Goal: Find specific page/section: Find specific page/section

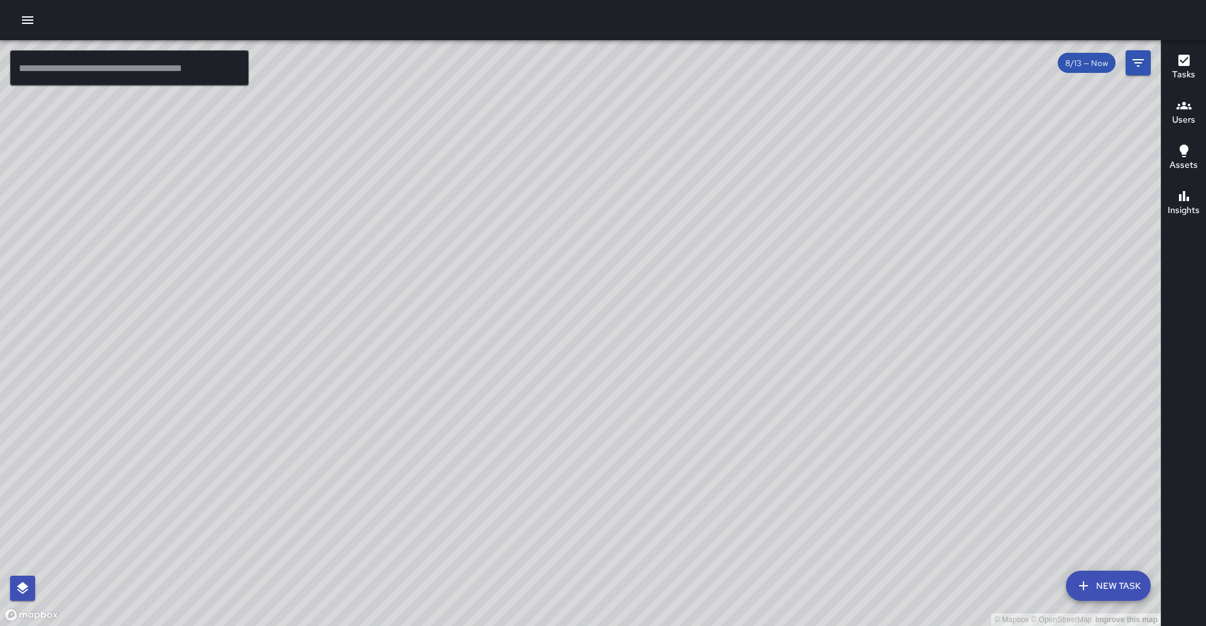
drag, startPoint x: 486, startPoint y: 286, endPoint x: 399, endPoint y: 339, distance: 100.9
click at [399, 339] on div "© Mapbox © OpenStreetMap Improve this map" at bounding box center [580, 332] width 1161 height 585
drag, startPoint x: 384, startPoint y: 408, endPoint x: 384, endPoint y: 377, distance: 30.2
click at [384, 378] on div "© Mapbox © OpenStreetMap Improve this map" at bounding box center [580, 332] width 1161 height 585
drag, startPoint x: 237, startPoint y: 568, endPoint x: 383, endPoint y: 377, distance: 240.1
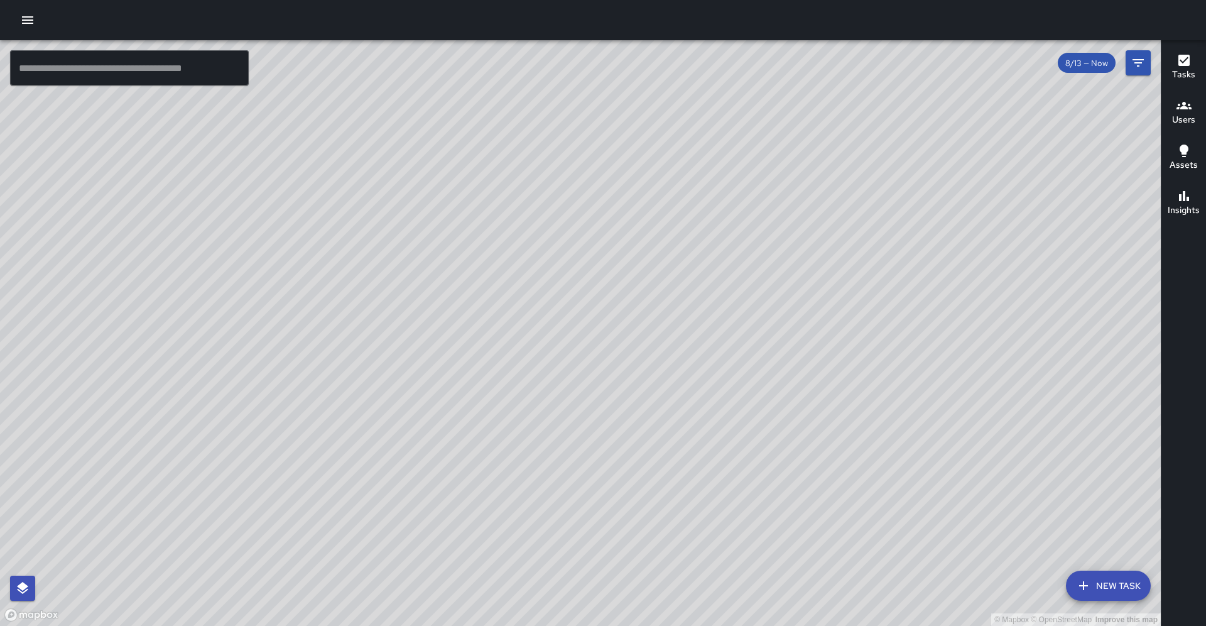
click at [383, 377] on div "© Mapbox © OpenStreetMap Improve this map" at bounding box center [580, 332] width 1161 height 585
drag, startPoint x: 263, startPoint y: 551, endPoint x: 297, endPoint y: 477, distance: 81.5
click at [297, 477] on div "© Mapbox © OpenStreetMap Improve this map" at bounding box center [580, 332] width 1161 height 585
drag, startPoint x: 268, startPoint y: 585, endPoint x: 369, endPoint y: 242, distance: 357.5
click at [369, 242] on div "© Mapbox © OpenStreetMap Improve this map" at bounding box center [580, 332] width 1161 height 585
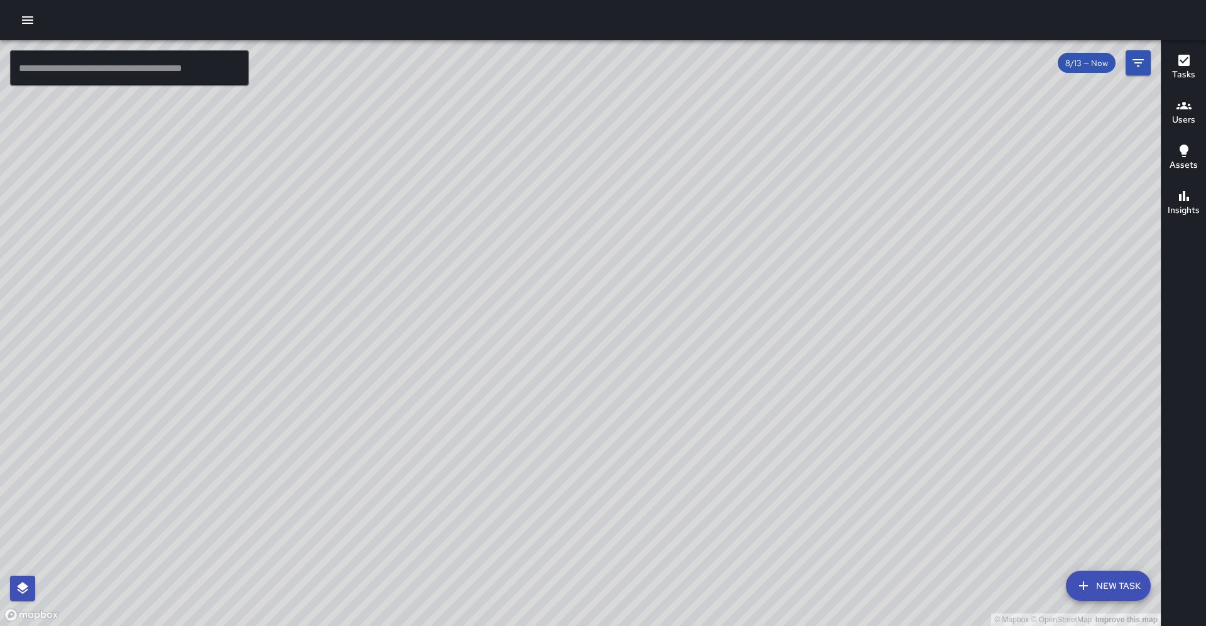
drag, startPoint x: 378, startPoint y: 209, endPoint x: 354, endPoint y: 258, distance: 53.9
click at [354, 258] on div "© Mapbox © OpenStreetMap Improve this map" at bounding box center [580, 332] width 1161 height 585
drag, startPoint x: 298, startPoint y: 252, endPoint x: 252, endPoint y: 323, distance: 84.8
click at [252, 323] on div "© Mapbox © OpenStreetMap Improve this map" at bounding box center [580, 332] width 1161 height 585
click at [44, 62] on input "text" at bounding box center [129, 67] width 239 height 35
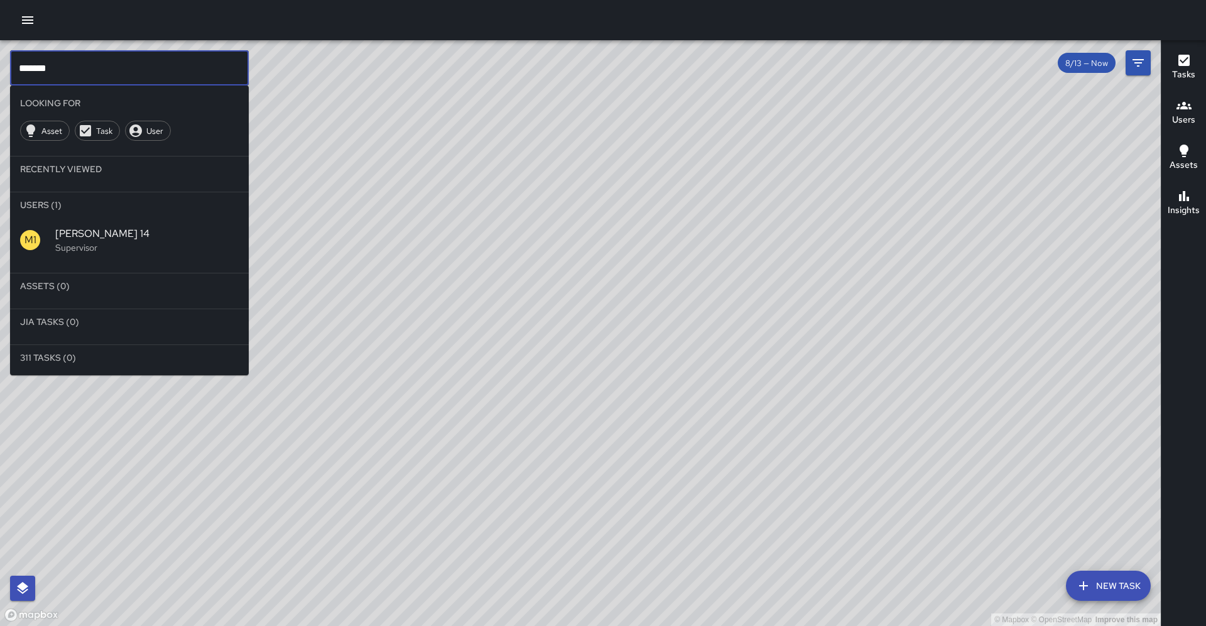
click at [69, 226] on span "[PERSON_NAME] 14" at bounding box center [146, 233] width 183 height 15
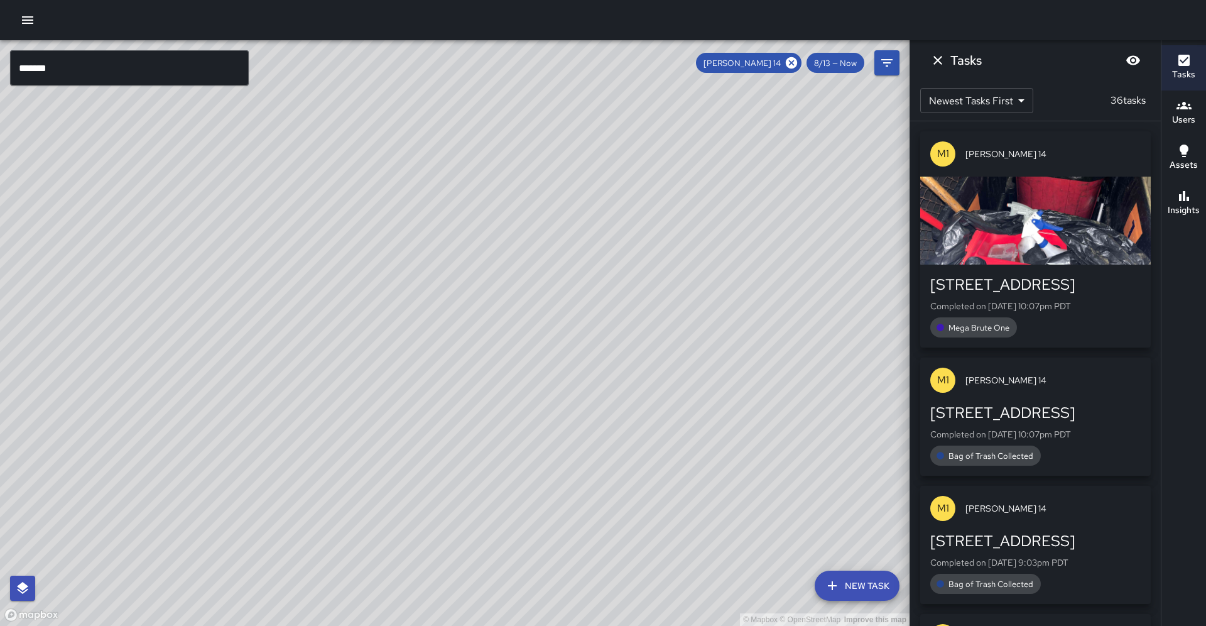
click at [246, 352] on div "© Mapbox © OpenStreetMap Improve this map" at bounding box center [454, 332] width 909 height 585
drag, startPoint x: 269, startPoint y: 316, endPoint x: 238, endPoint y: 412, distance: 101.1
click at [305, 227] on div "© Mapbox © OpenStreetMap Improve this map" at bounding box center [454, 332] width 909 height 585
drag, startPoint x: 454, startPoint y: 198, endPoint x: 401, endPoint y: 274, distance: 93.4
click at [401, 274] on div "© Mapbox © OpenStreetMap Improve this map" at bounding box center [454, 332] width 909 height 585
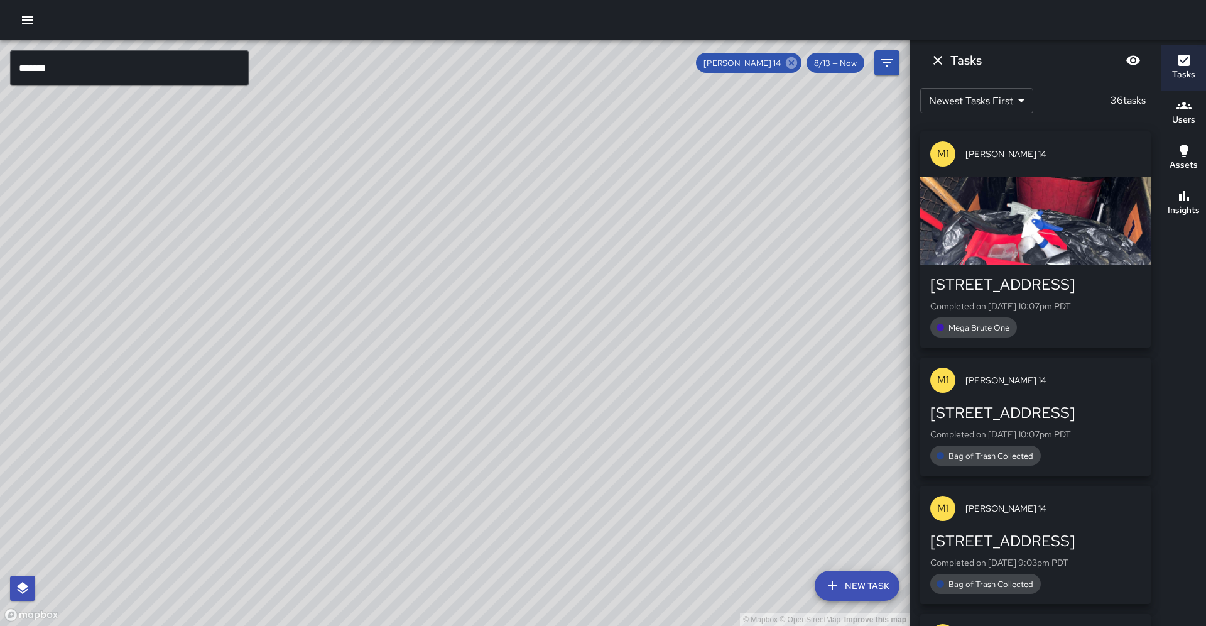
click at [798, 59] on icon at bounding box center [791, 63] width 14 height 14
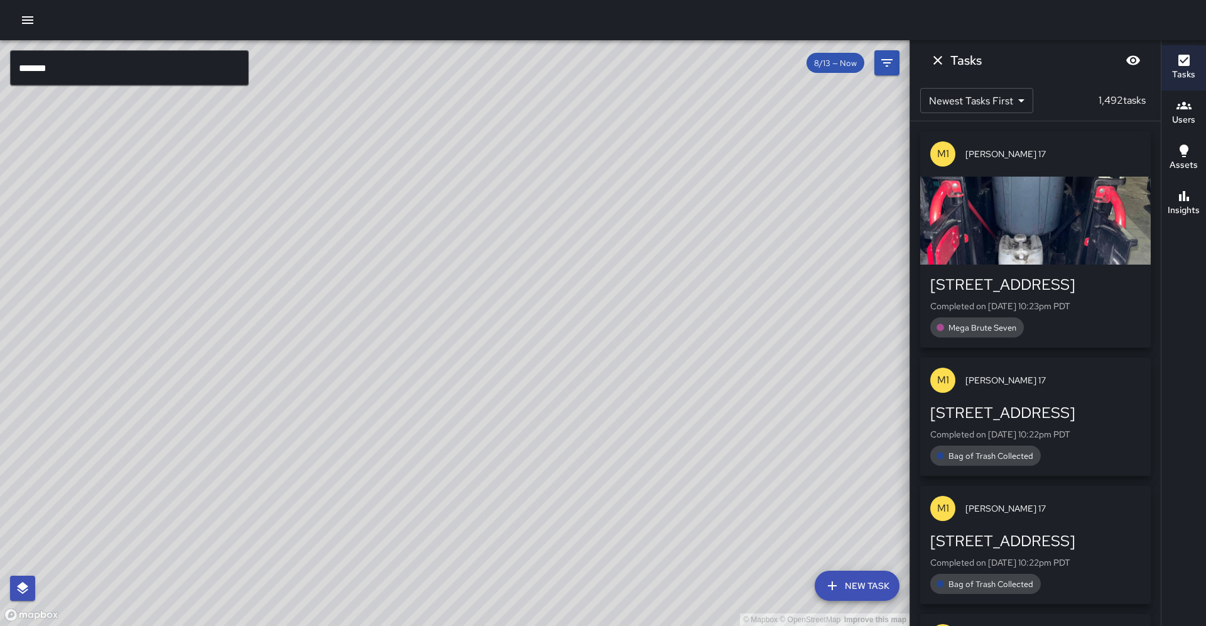
click at [223, 68] on input "*******" at bounding box center [129, 67] width 239 height 35
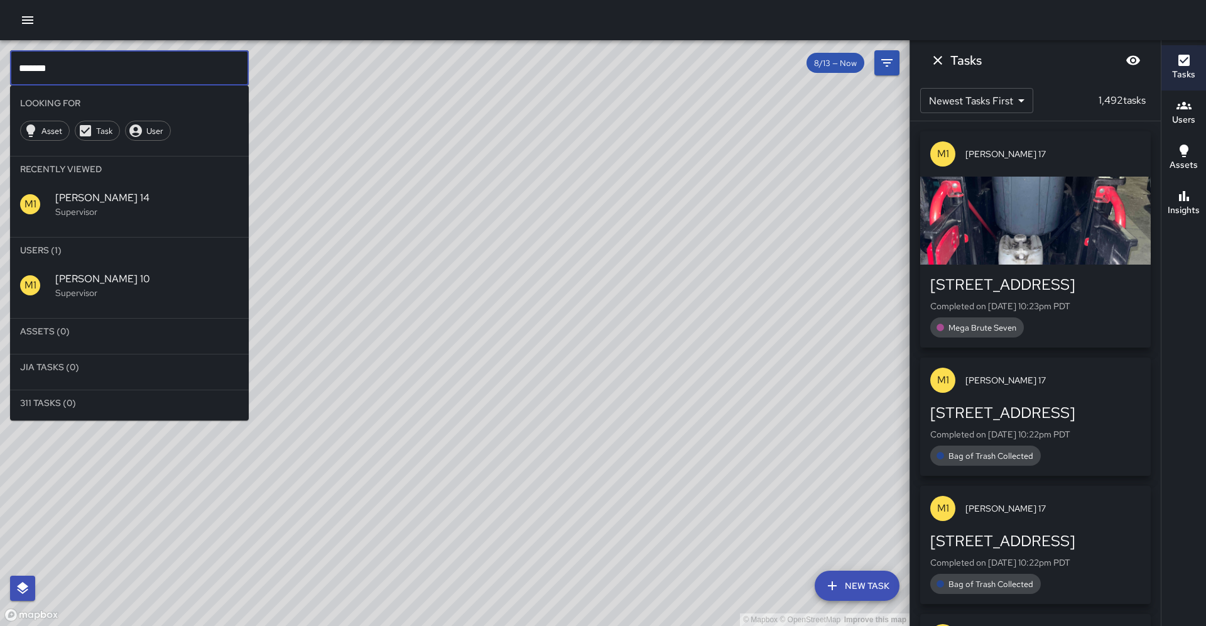
click at [74, 286] on p "Supervisor" at bounding box center [146, 292] width 183 height 13
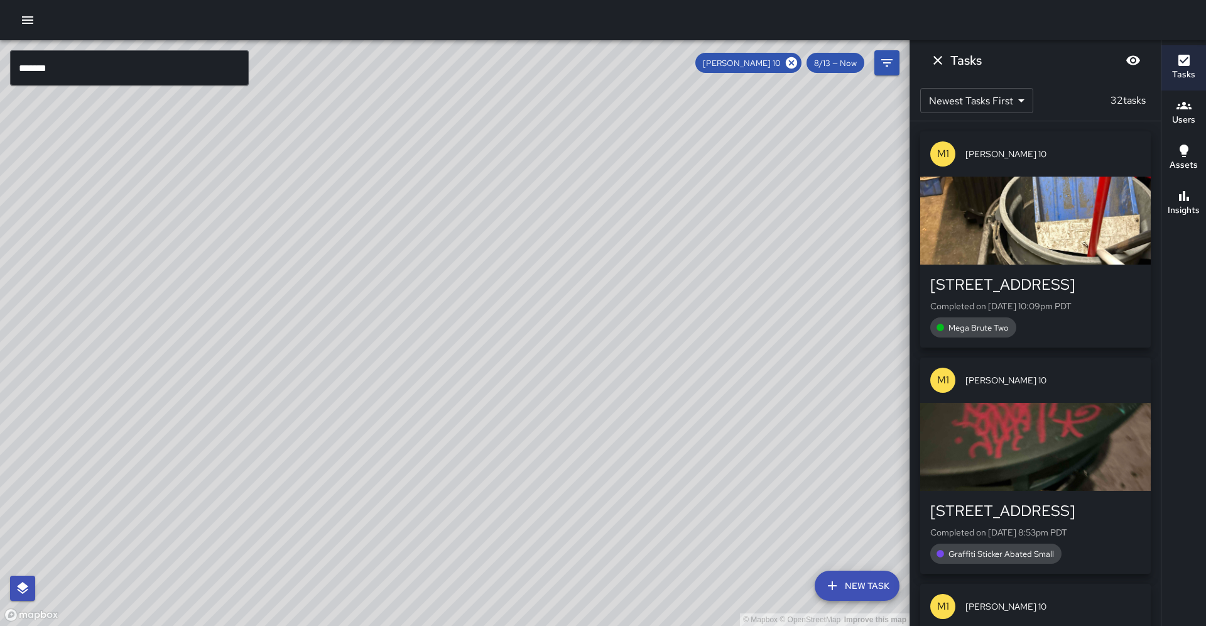
drag, startPoint x: 213, startPoint y: 323, endPoint x: 202, endPoint y: 263, distance: 61.2
click at [202, 262] on div "© Mapbox © OpenStreetMap Improve this map" at bounding box center [454, 332] width 909 height 585
click at [797, 58] on icon at bounding box center [791, 62] width 11 height 11
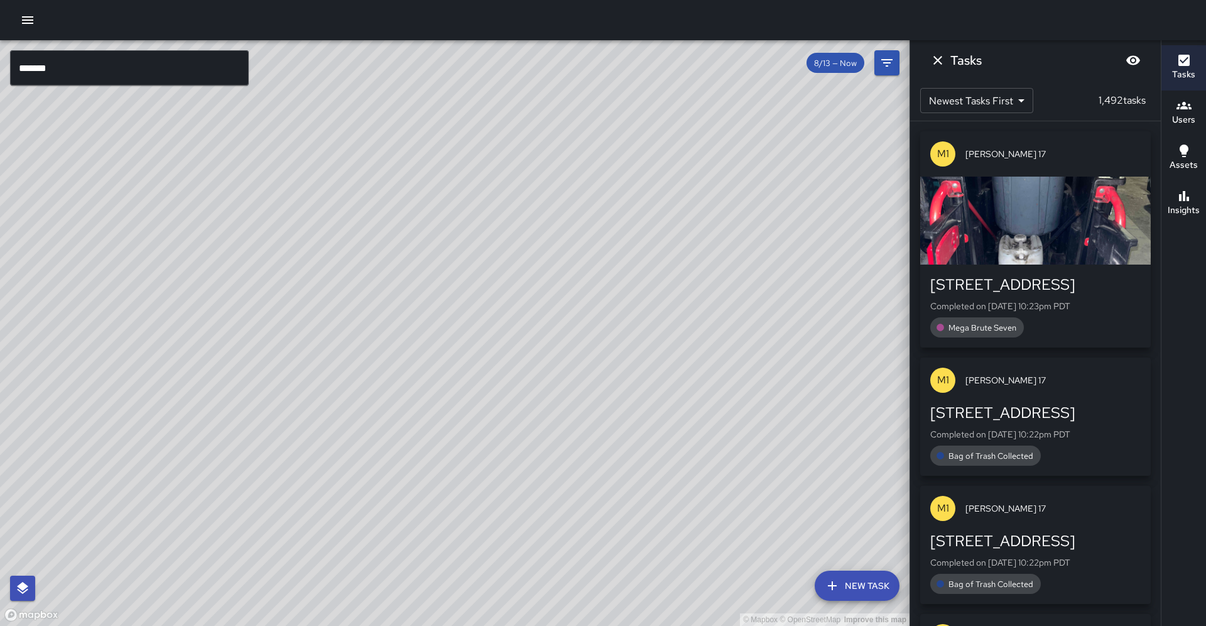
click at [217, 70] on input "*******" at bounding box center [129, 67] width 239 height 35
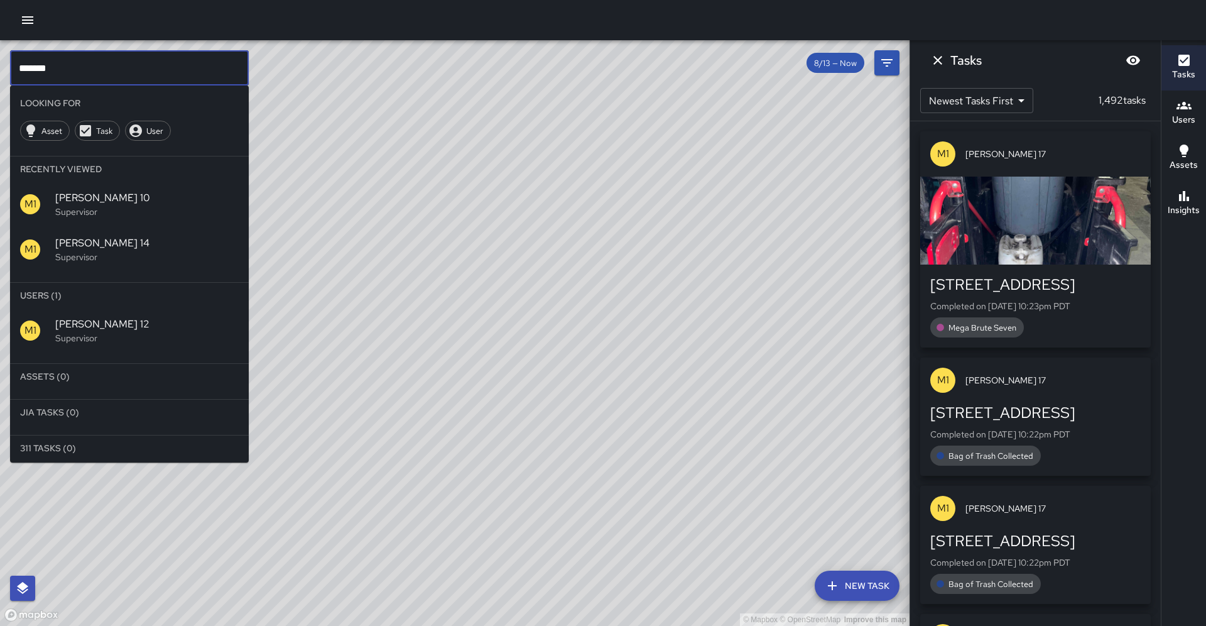
click at [87, 317] on span "[PERSON_NAME] 12" at bounding box center [146, 324] width 183 height 15
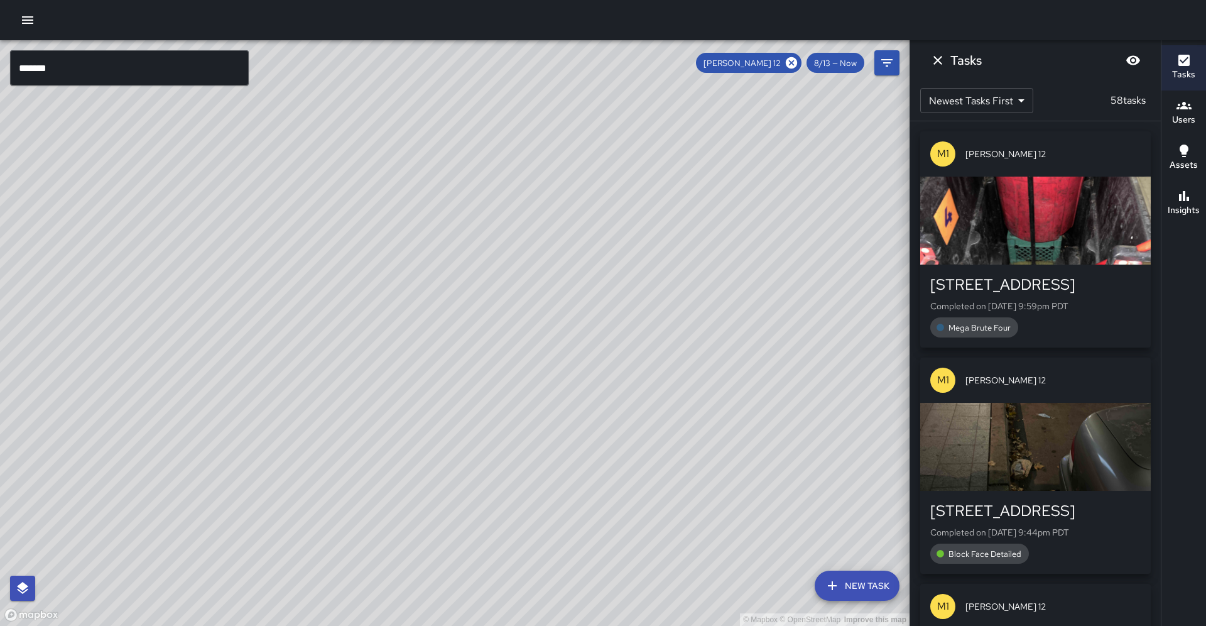
drag, startPoint x: 362, startPoint y: 285, endPoint x: 263, endPoint y: 393, distance: 146.7
click at [263, 393] on div "© Mapbox © OpenStreetMap Improve this map" at bounding box center [454, 332] width 909 height 585
click at [793, 60] on icon at bounding box center [791, 63] width 14 height 14
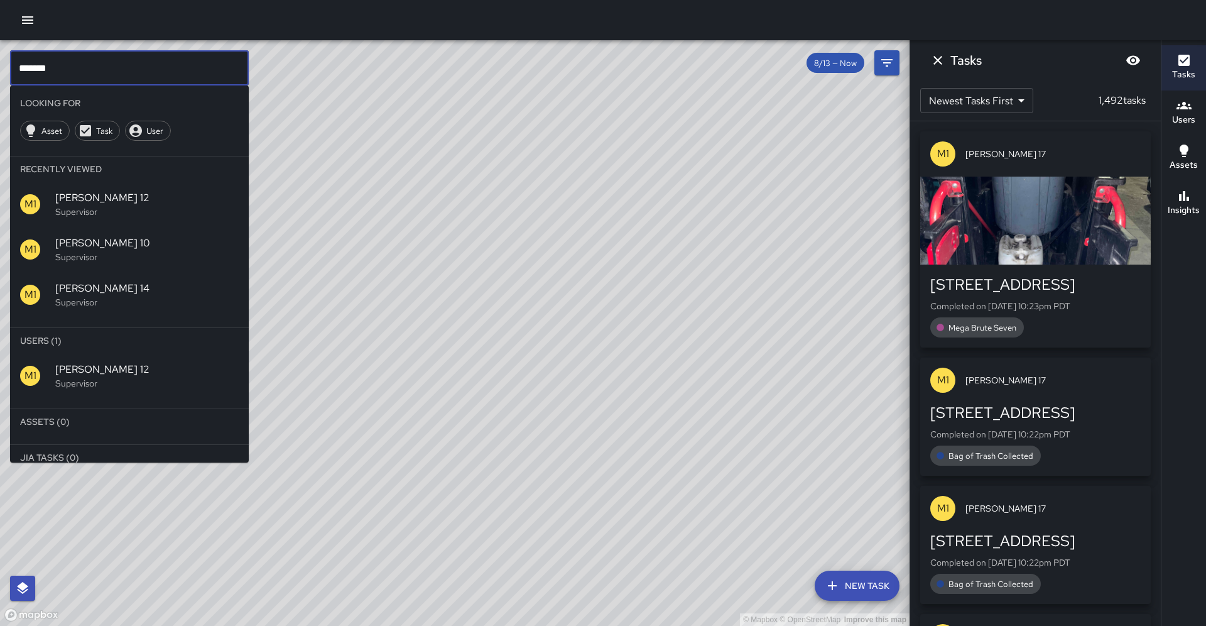
click at [72, 67] on input "*******" at bounding box center [129, 67] width 239 height 35
click at [72, 70] on input "*******" at bounding box center [129, 67] width 239 height 35
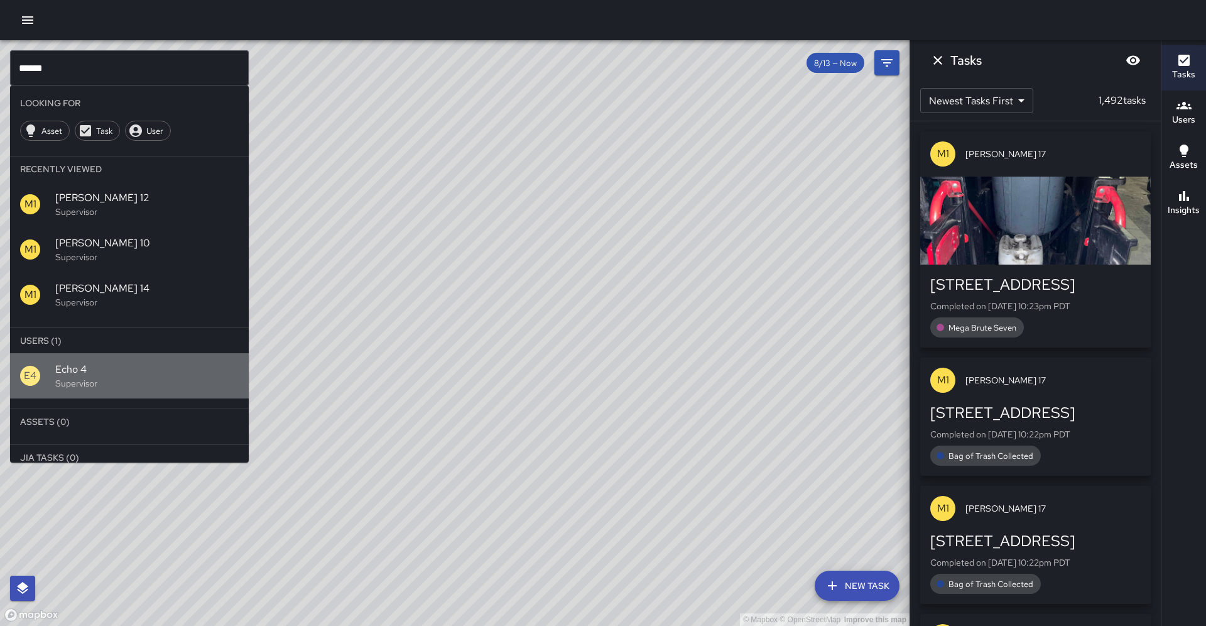
click at [67, 362] on span "Echo 4" at bounding box center [146, 369] width 183 height 15
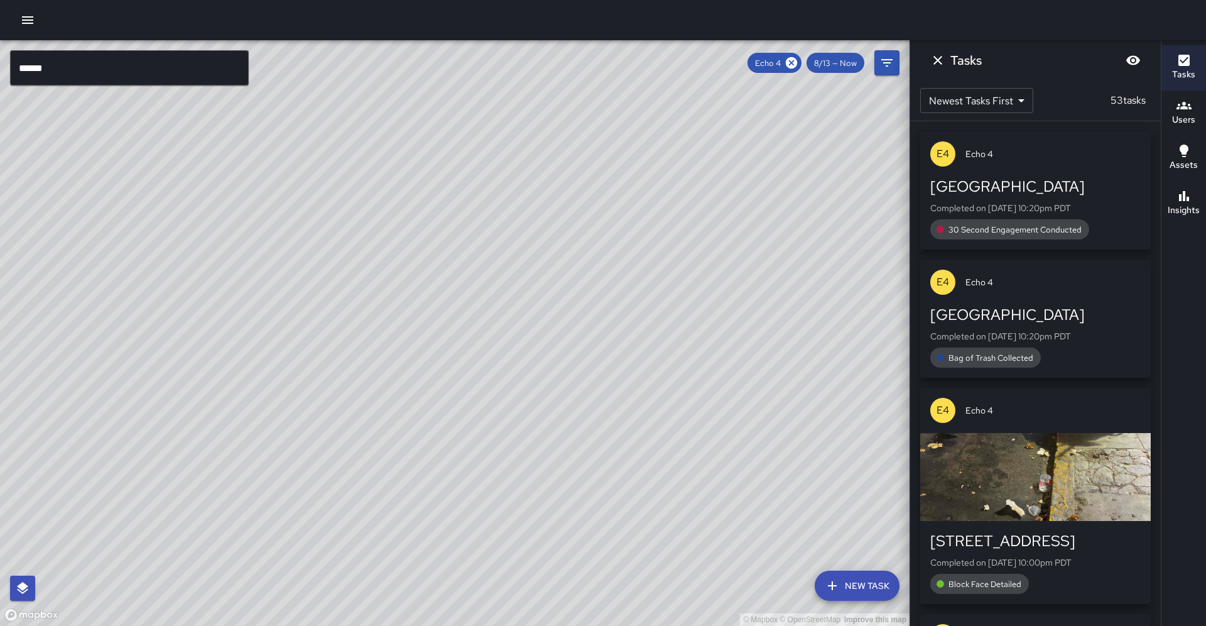
drag, startPoint x: 301, startPoint y: 317, endPoint x: 184, endPoint y: 448, distance: 175.7
click at [178, 455] on div "© Mapbox © OpenStreetMap Improve this map" at bounding box center [454, 332] width 909 height 585
drag, startPoint x: 292, startPoint y: 343, endPoint x: 256, endPoint y: 396, distance: 63.8
click at [256, 396] on div "© Mapbox © OpenStreetMap Improve this map" at bounding box center [454, 332] width 909 height 585
click at [796, 62] on icon at bounding box center [791, 62] width 11 height 11
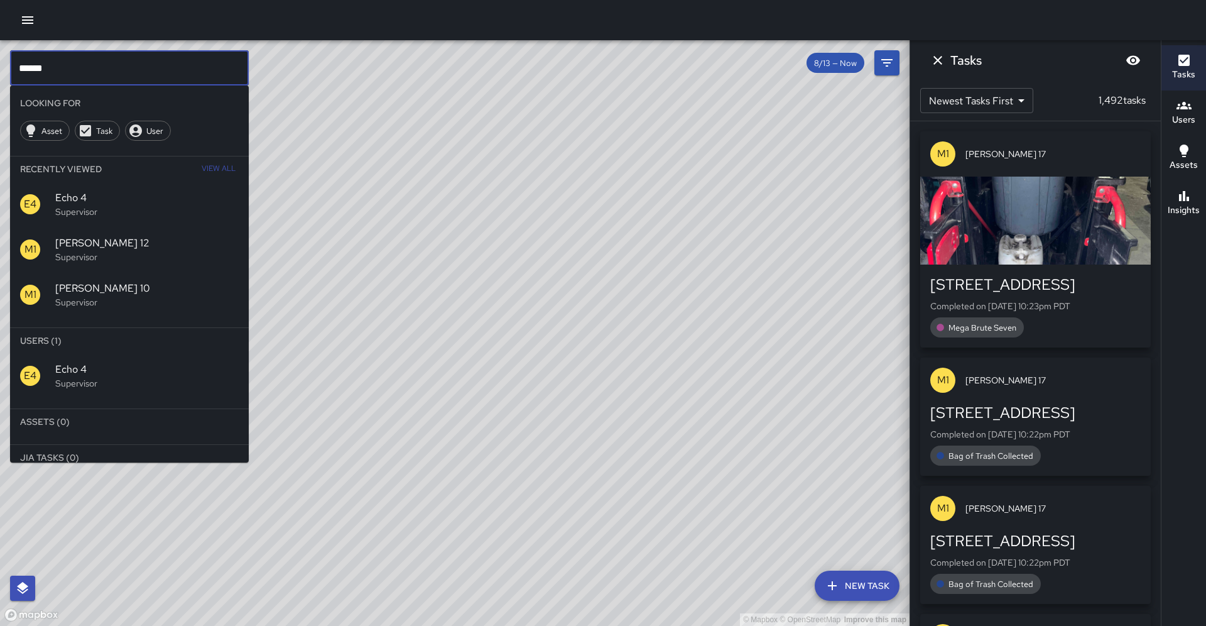
click at [187, 70] on input "******" at bounding box center [129, 67] width 239 height 35
type input "*"
click at [86, 377] on p "Supervisor" at bounding box center [146, 383] width 183 height 13
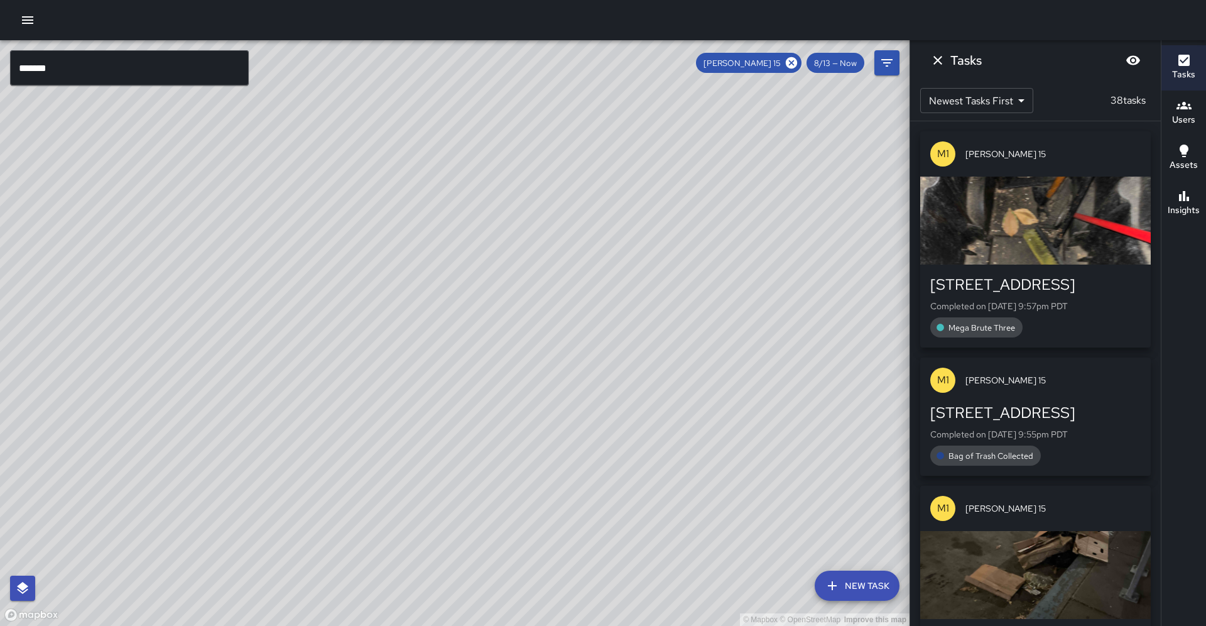
drag, startPoint x: 174, startPoint y: 363, endPoint x: 243, endPoint y: 256, distance: 127.2
click at [244, 254] on div "© Mapbox © OpenStreetMap Improve this map" at bounding box center [454, 332] width 909 height 585
click at [797, 63] on icon at bounding box center [791, 62] width 11 height 11
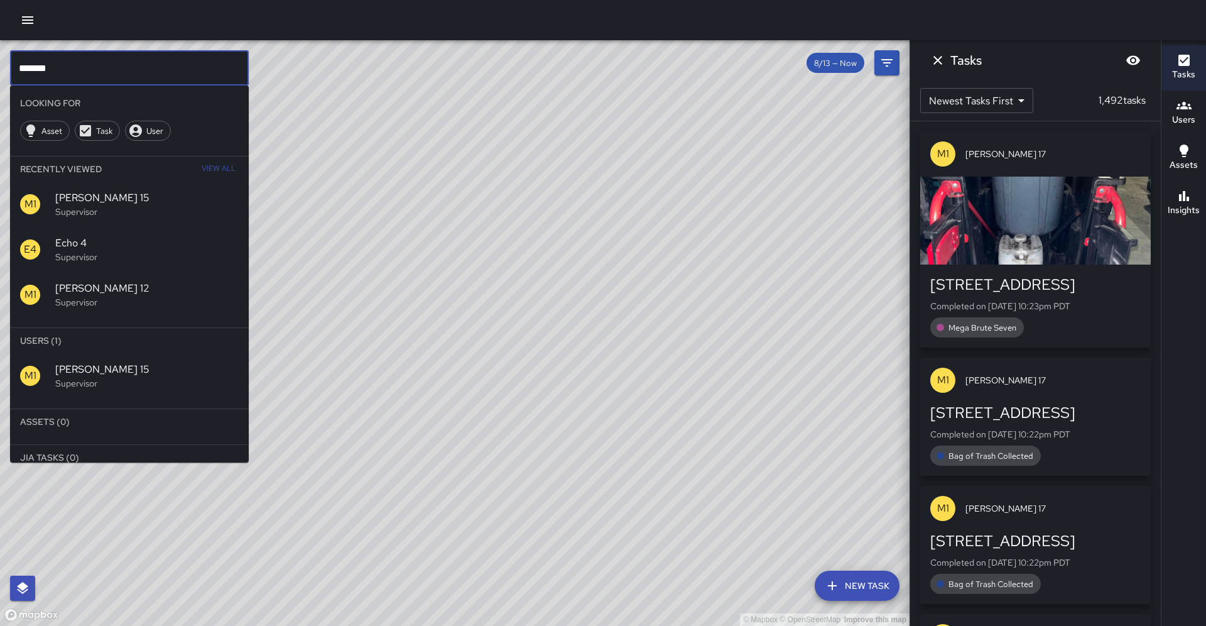
click at [133, 72] on input "*******" at bounding box center [129, 67] width 239 height 35
click at [74, 359] on div "M1 [PERSON_NAME] 17 Supervisor" at bounding box center [129, 375] width 239 height 45
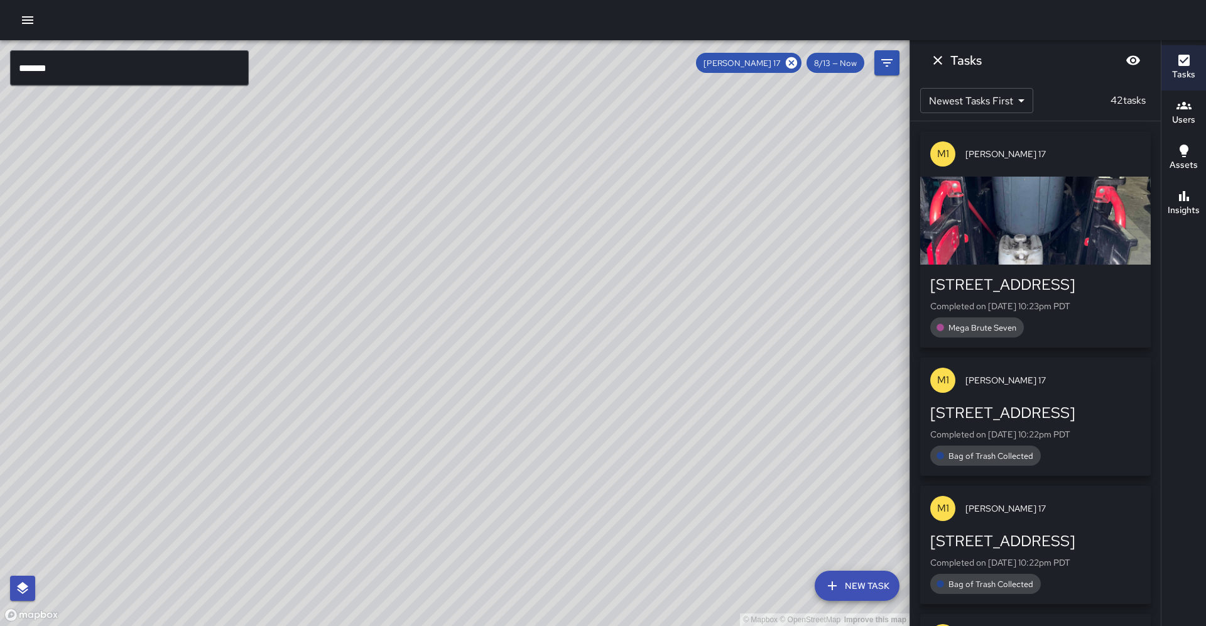
drag, startPoint x: 335, startPoint y: 149, endPoint x: 274, endPoint y: 364, distance: 223.5
click at [265, 376] on div "© Mapbox © OpenStreetMap Improve this map" at bounding box center [454, 332] width 909 height 585
click at [189, 393] on div "© Mapbox © OpenStreetMap Improve this map" at bounding box center [454, 332] width 909 height 585
drag, startPoint x: 189, startPoint y: 393, endPoint x: 337, endPoint y: 313, distance: 168.6
click at [377, 234] on div "© Mapbox © OpenStreetMap Improve this map" at bounding box center [454, 332] width 909 height 585
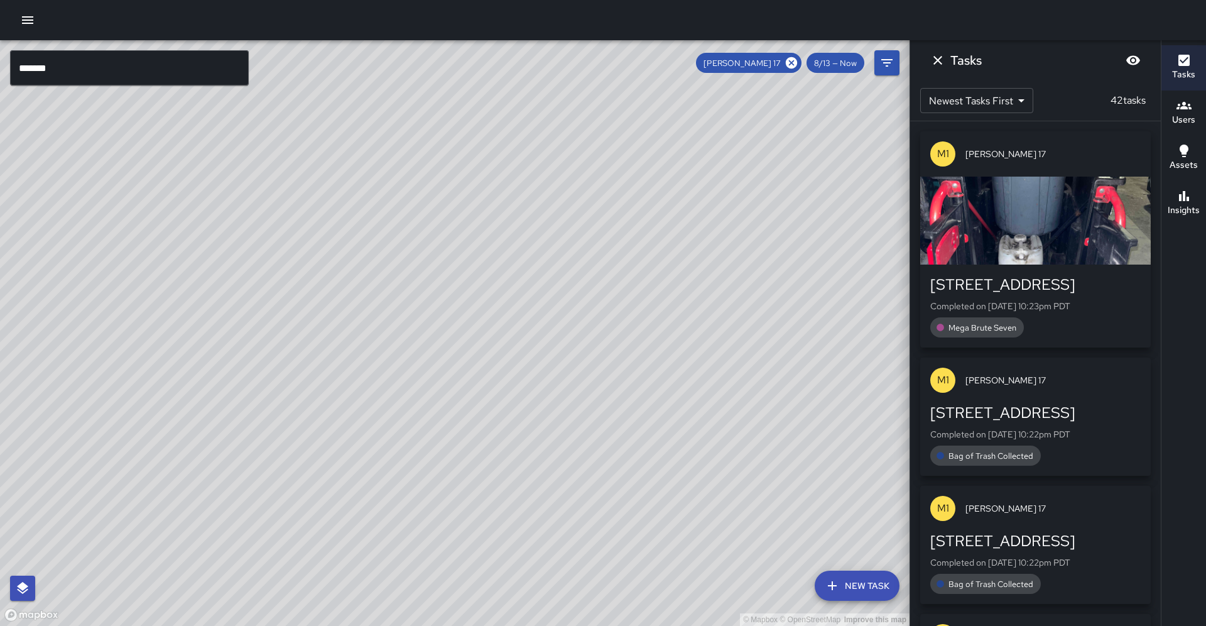
drag, startPoint x: 109, startPoint y: 572, endPoint x: 229, endPoint y: 404, distance: 206.6
click at [229, 404] on div "© Mapbox © OpenStreetMap Improve this map" at bounding box center [454, 332] width 909 height 585
click at [796, 59] on icon at bounding box center [791, 62] width 11 height 11
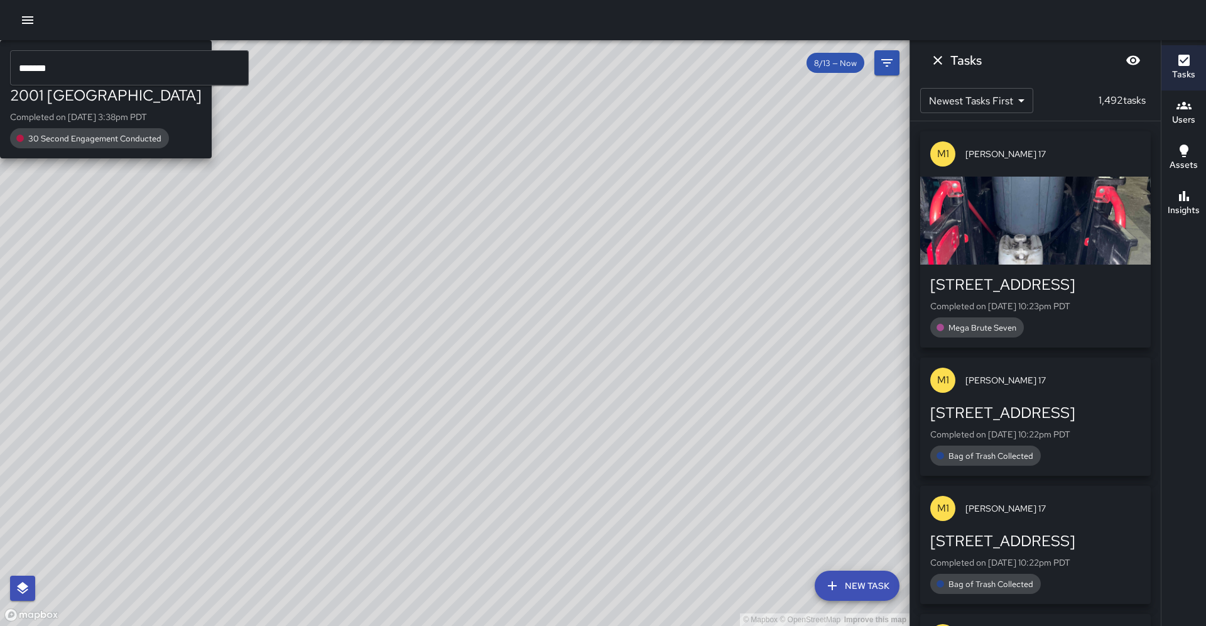
drag, startPoint x: 408, startPoint y: 127, endPoint x: 320, endPoint y: 305, distance: 198.0
click at [310, 351] on div "© Mapbox © OpenStreetMap Improve this map M1 [PERSON_NAME] 17 2001 Broadway Com…" at bounding box center [454, 332] width 909 height 585
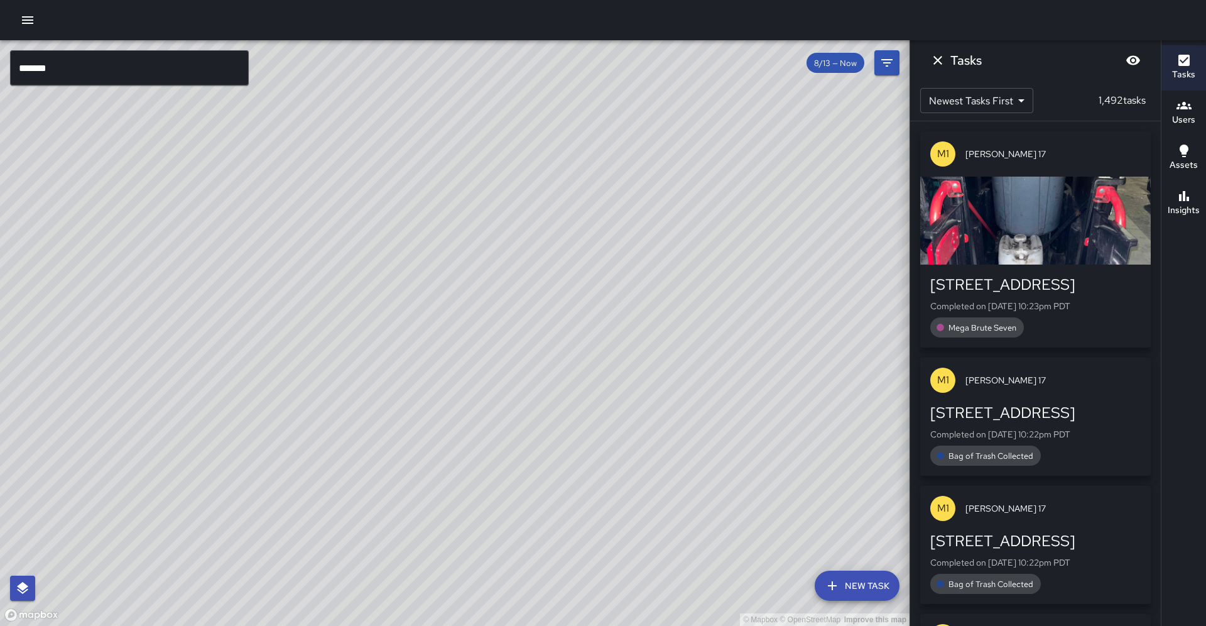
drag, startPoint x: 121, startPoint y: 541, endPoint x: 205, endPoint y: 366, distance: 193.8
click at [205, 362] on div "© Mapbox © OpenStreetMap Improve this map" at bounding box center [454, 332] width 909 height 585
drag, startPoint x: 261, startPoint y: 268, endPoint x: 313, endPoint y: 232, distance: 63.4
click at [313, 226] on div "© Mapbox © OpenStreetMap Improve this map" at bounding box center [454, 332] width 909 height 585
click at [79, 75] on input "*******" at bounding box center [129, 67] width 239 height 35
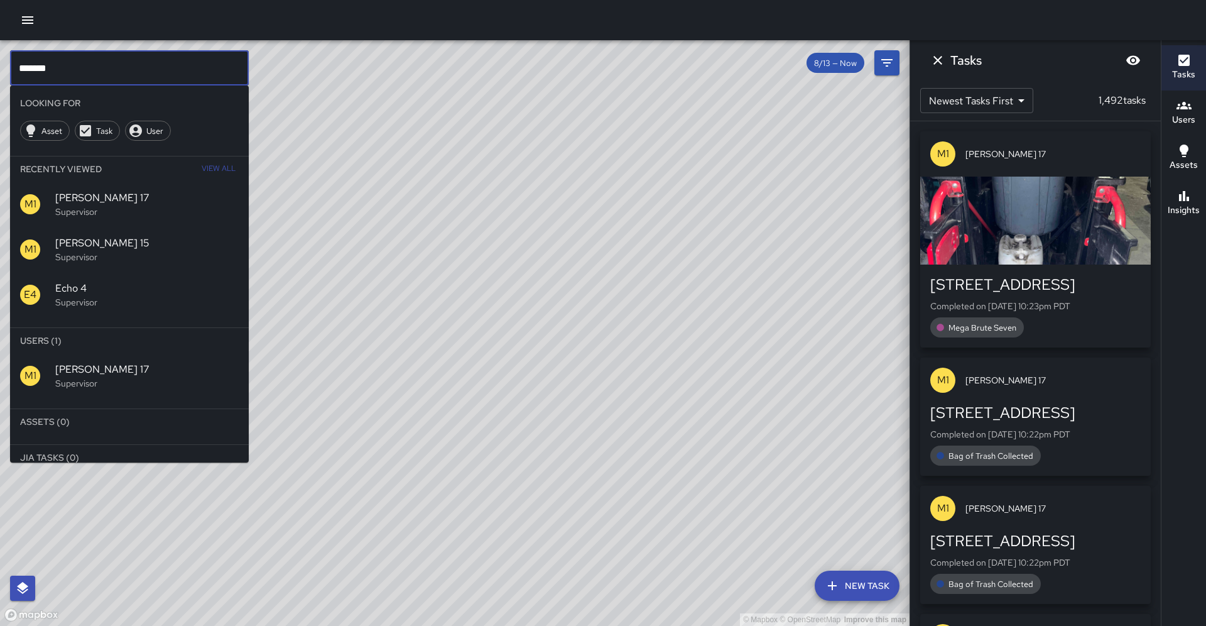
click at [79, 75] on input "*******" at bounding box center [129, 67] width 239 height 35
type input "*"
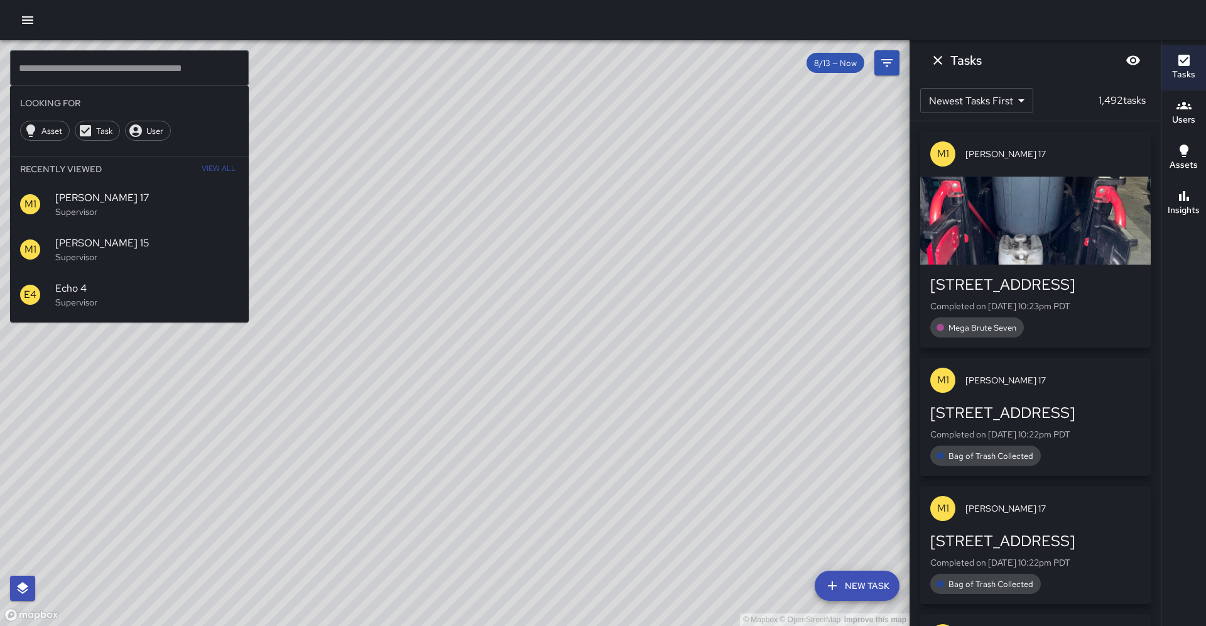
click at [100, 347] on div "© Mapbox © OpenStreetMap Improve this map" at bounding box center [454, 332] width 909 height 585
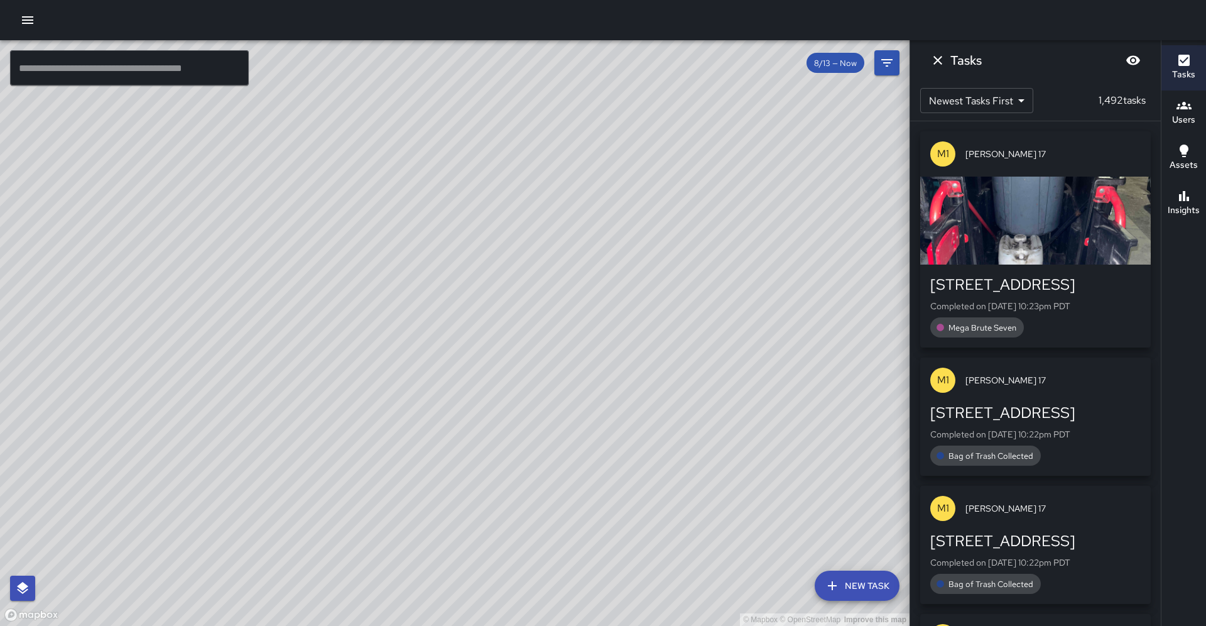
drag, startPoint x: 295, startPoint y: 241, endPoint x: 95, endPoint y: 425, distance: 271.1
click at [73, 434] on div "© Mapbox © OpenStreetMap Improve this map" at bounding box center [454, 332] width 909 height 585
drag, startPoint x: 241, startPoint y: 307, endPoint x: 244, endPoint y: 290, distance: 17.2
click at [244, 290] on div "© Mapbox © OpenStreetMap Improve this map" at bounding box center [454, 332] width 909 height 585
drag, startPoint x: 315, startPoint y: 178, endPoint x: 285, endPoint y: 259, distance: 87.0
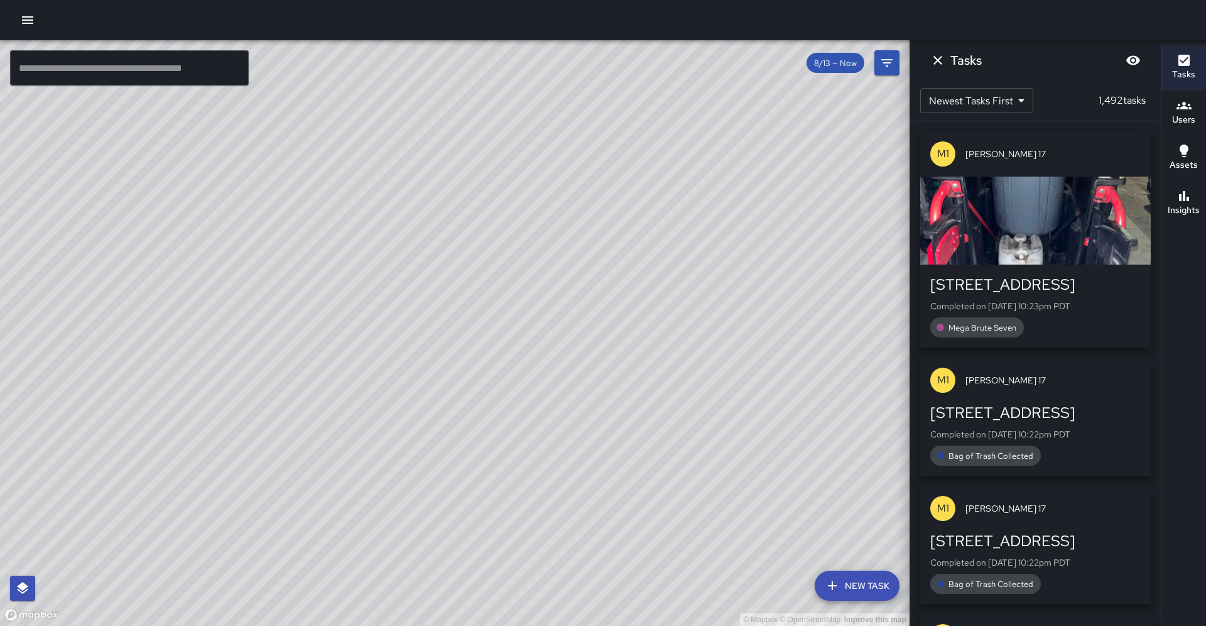
click at [287, 260] on div "© Mapbox © OpenStreetMap Improve this map" at bounding box center [454, 332] width 909 height 585
drag, startPoint x: 272, startPoint y: 362, endPoint x: 337, endPoint y: 239, distance: 139.1
click at [337, 239] on div "© Mapbox © OpenStreetMap Improve this map" at bounding box center [454, 332] width 909 height 585
drag, startPoint x: 187, startPoint y: 487, endPoint x: 200, endPoint y: 462, distance: 28.7
click at [186, 459] on div "© Mapbox © OpenStreetMap Improve this map" at bounding box center [454, 332] width 909 height 585
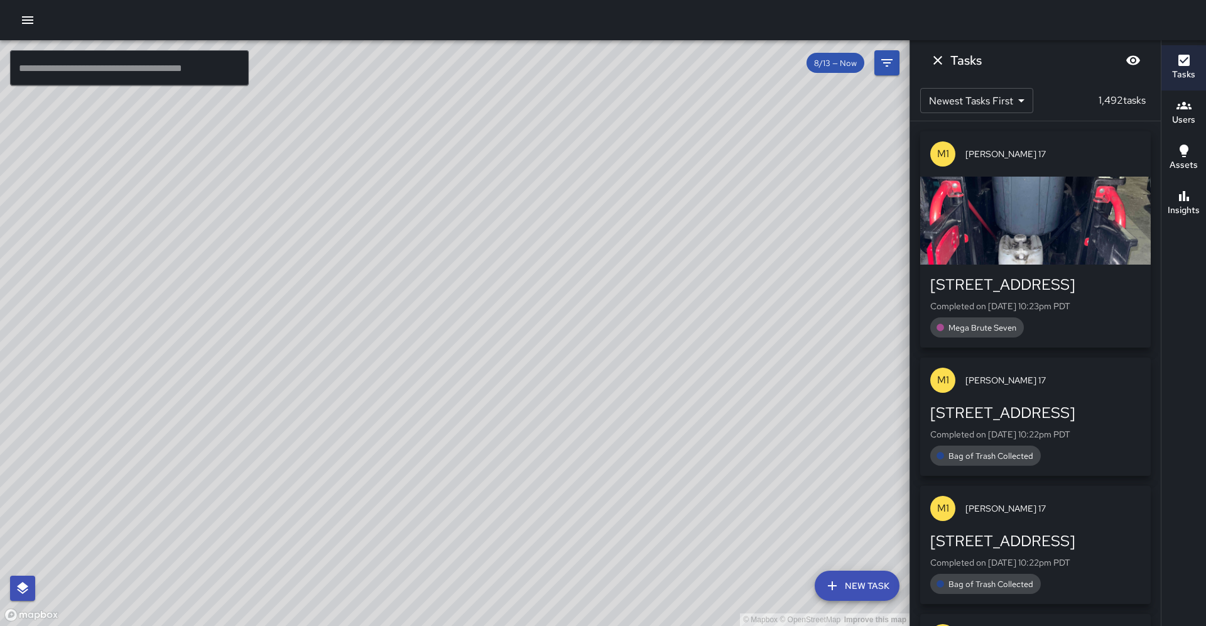
drag, startPoint x: 540, startPoint y: 270, endPoint x: 479, endPoint y: 207, distance: 88.0
click at [479, 207] on div "© Mapbox © OpenStreetMap Improve this map" at bounding box center [454, 332] width 909 height 585
drag, startPoint x: 479, startPoint y: 213, endPoint x: 286, endPoint y: 572, distance: 406.9
click at [286, 572] on div "© Mapbox © OpenStreetMap Improve this map" at bounding box center [454, 332] width 909 height 585
drag, startPoint x: 320, startPoint y: 507, endPoint x: 344, endPoint y: 438, distance: 73.1
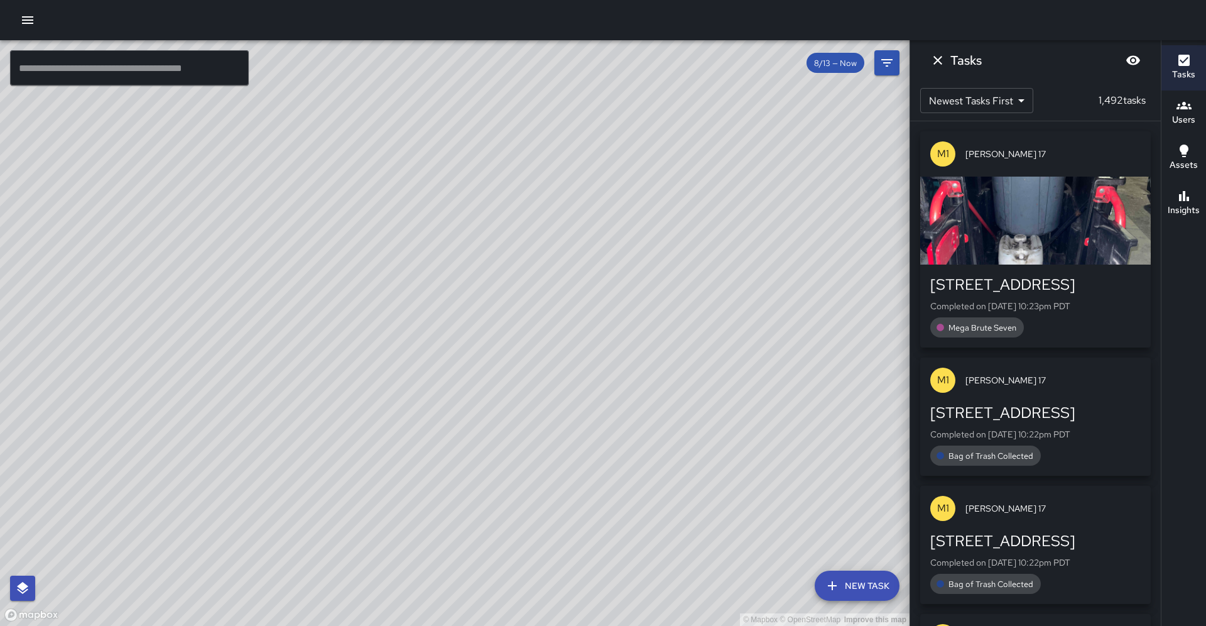
click at [344, 438] on div "© Mapbox © OpenStreetMap Improve this map" at bounding box center [454, 332] width 909 height 585
drag, startPoint x: 152, startPoint y: 386, endPoint x: 261, endPoint y: 410, distance: 111.9
click at [261, 410] on div "© Mapbox © OpenStreetMap Improve this map" at bounding box center [454, 332] width 909 height 585
drag, startPoint x: 531, startPoint y: 292, endPoint x: 538, endPoint y: 454, distance: 162.2
click at [541, 459] on div "© Mapbox © OpenStreetMap Improve this map" at bounding box center [454, 332] width 909 height 585
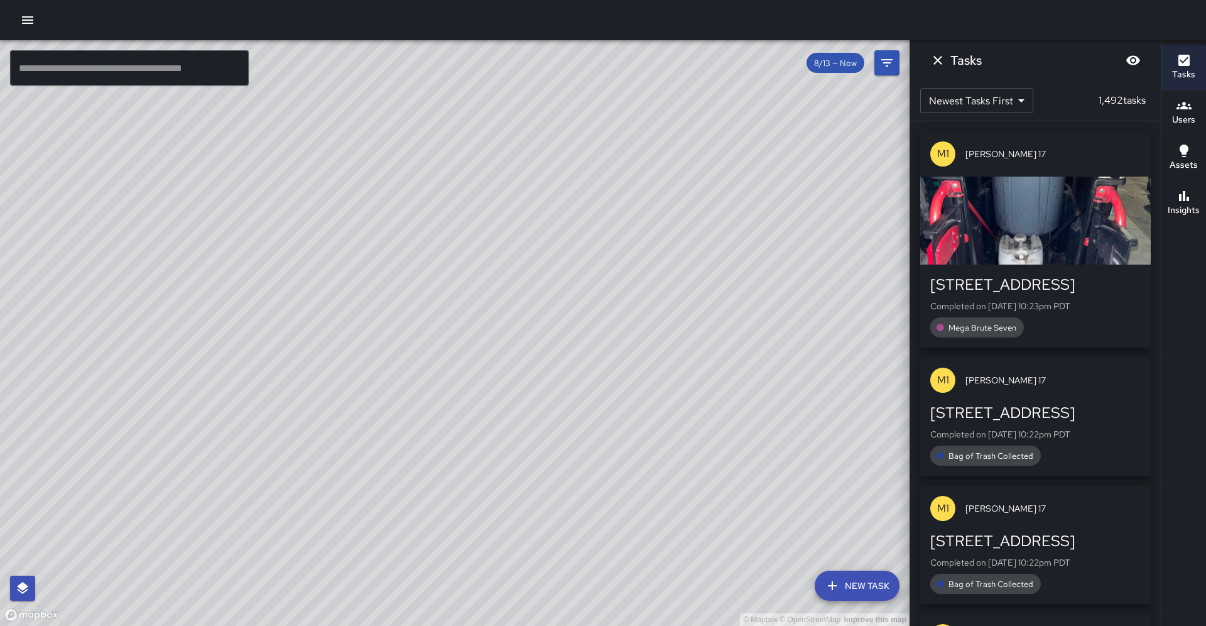
click at [423, 355] on div "© Mapbox © OpenStreetMap Improve this map" at bounding box center [454, 332] width 909 height 585
